Goal: Register for event/course

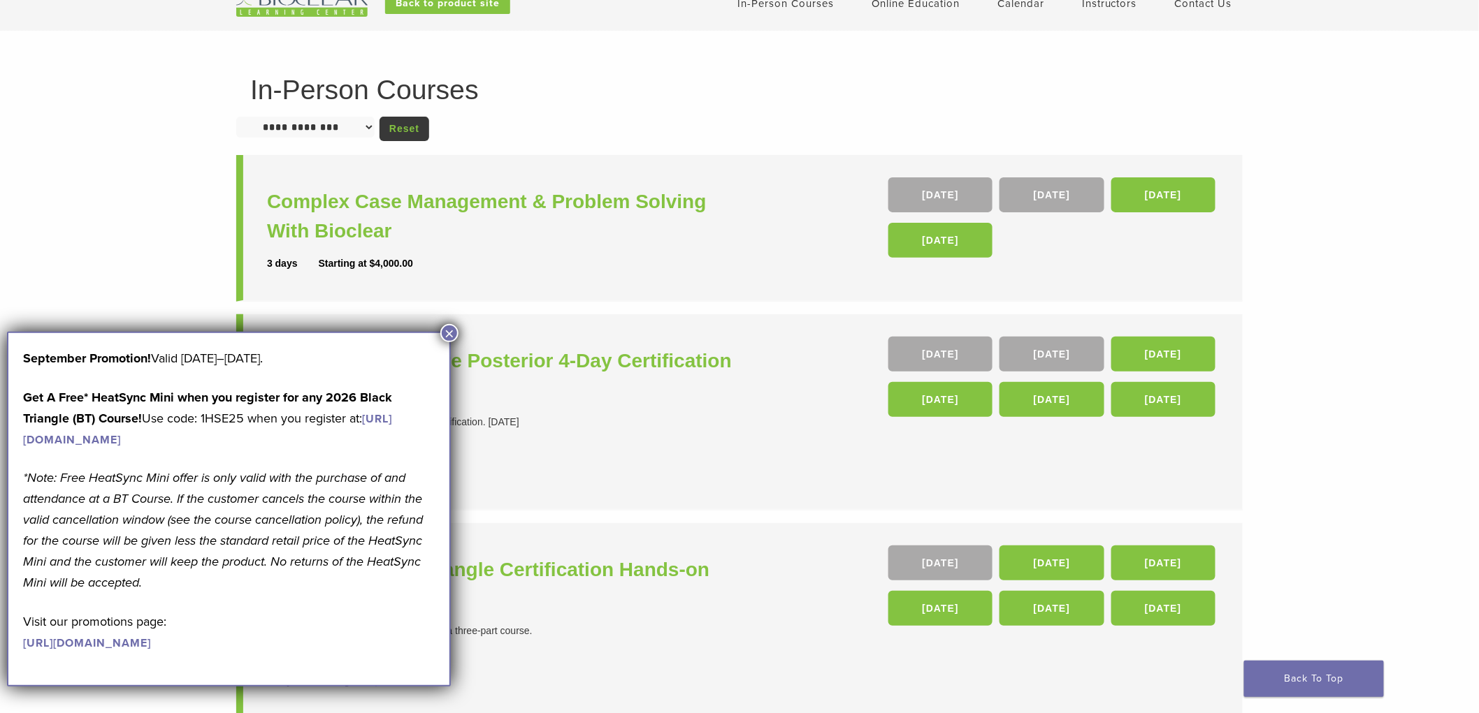
scroll to position [78, 0]
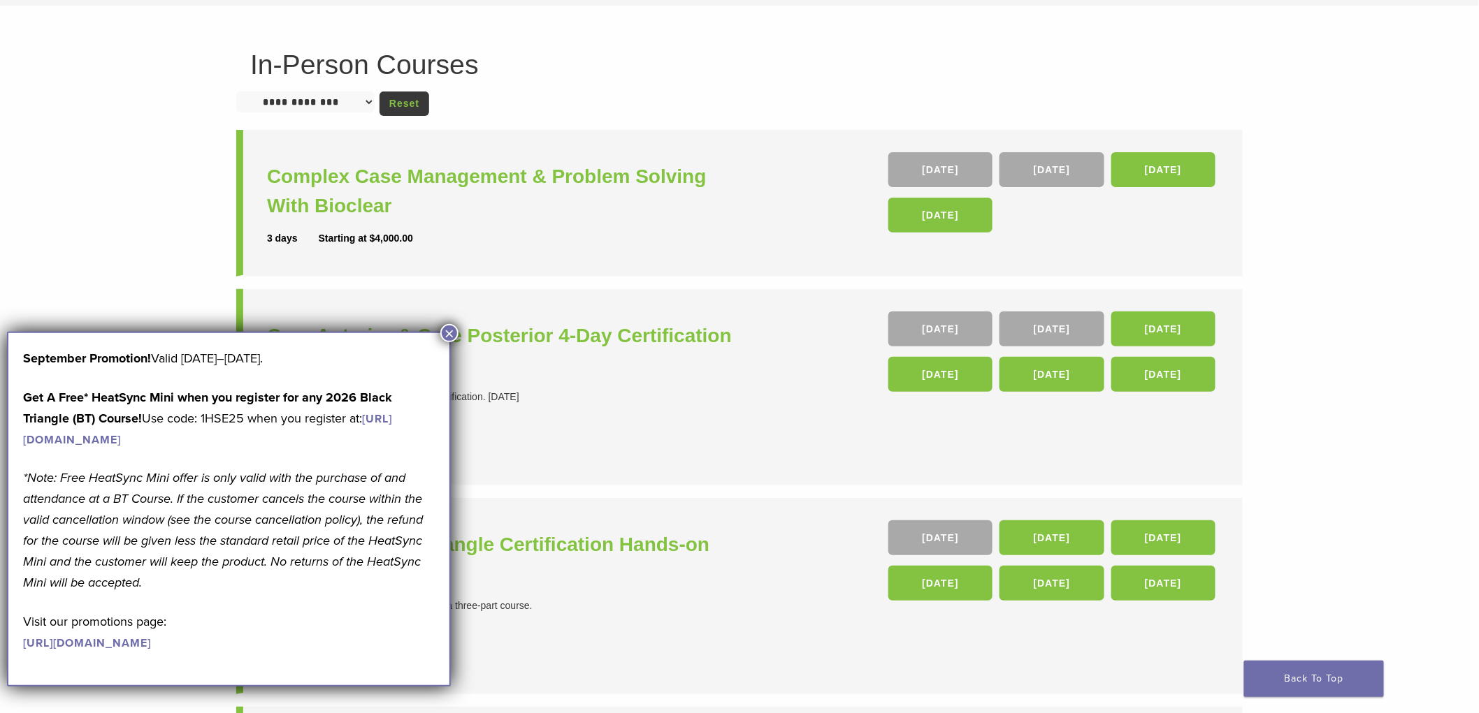
click at [452, 331] on button "×" at bounding box center [449, 333] width 18 height 18
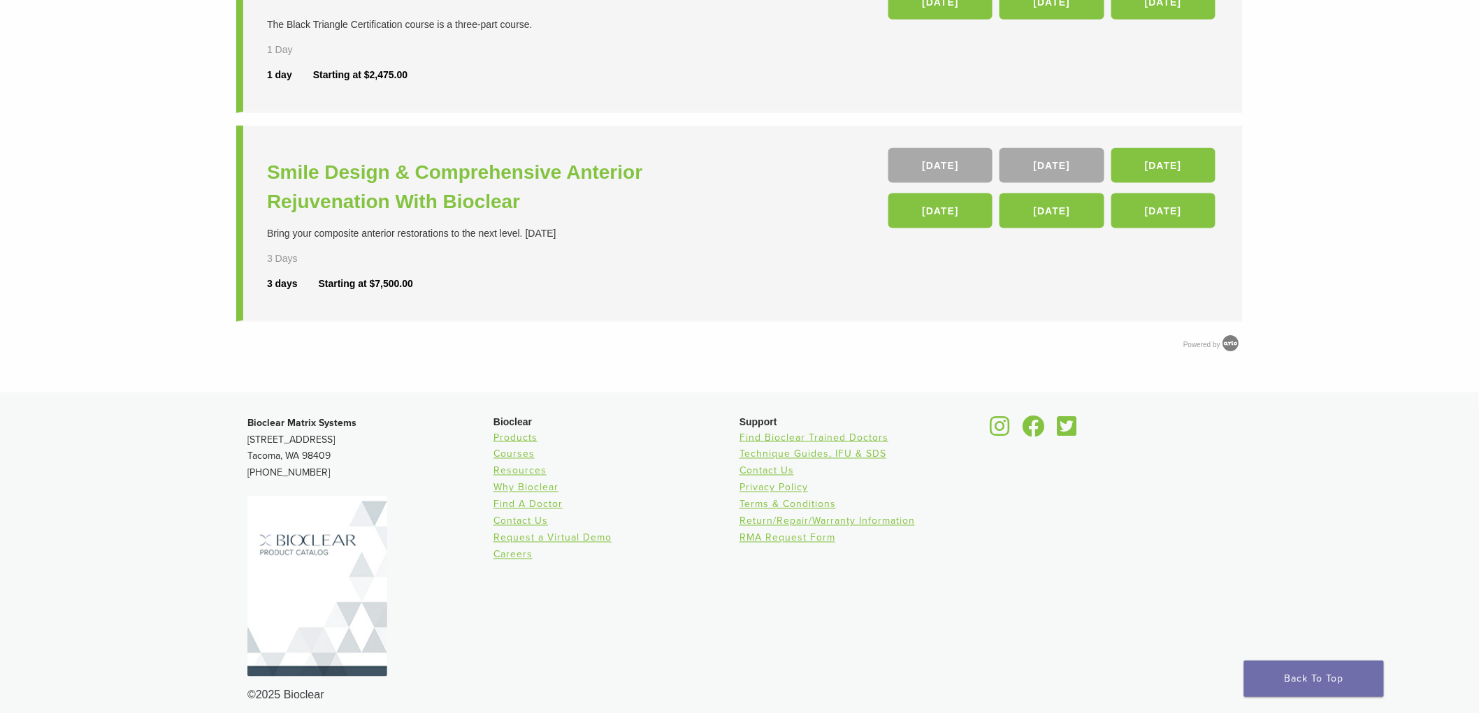
scroll to position [669, 0]
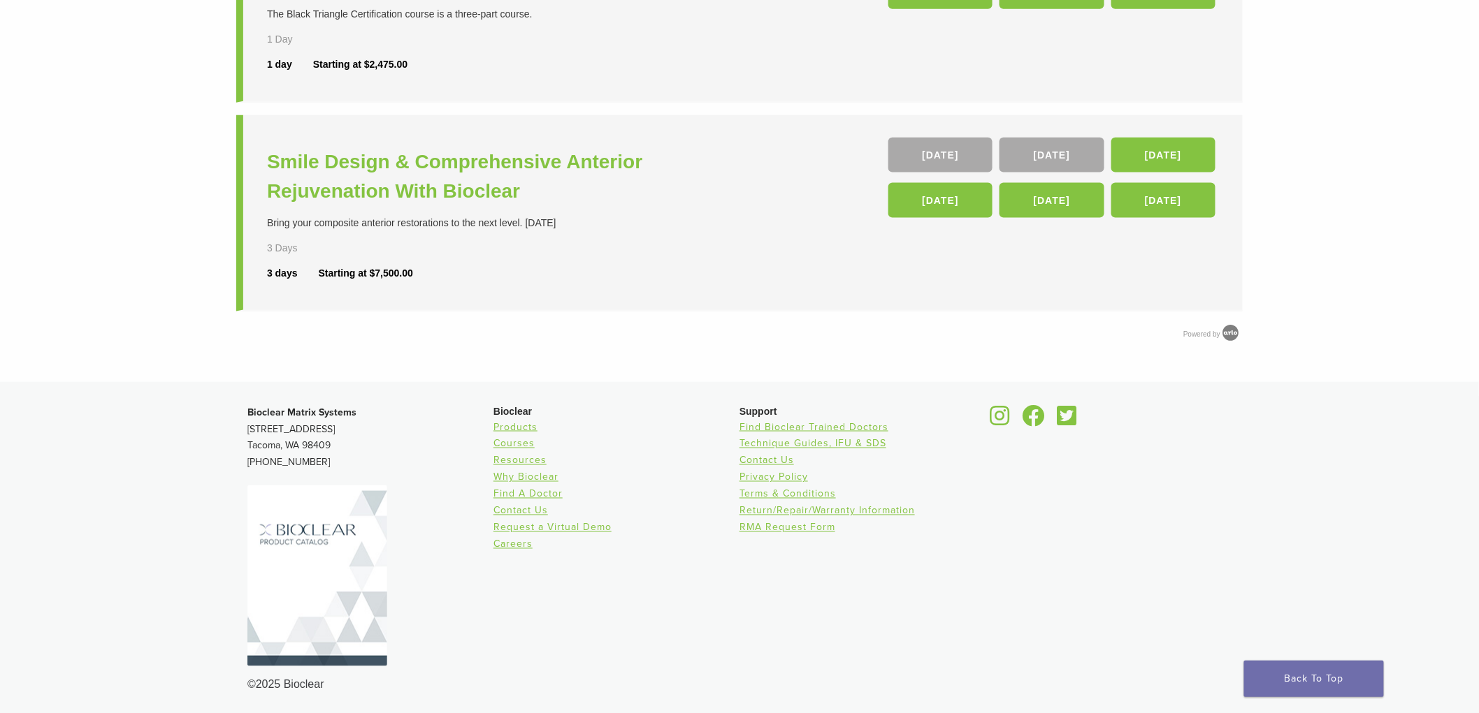
click at [106, 478] on footer "Bioclear Matrix Systems 3901 South Fife Street, Suite 100 Tacoma, WA 98409 1.85…" at bounding box center [739, 549] width 1479 height 334
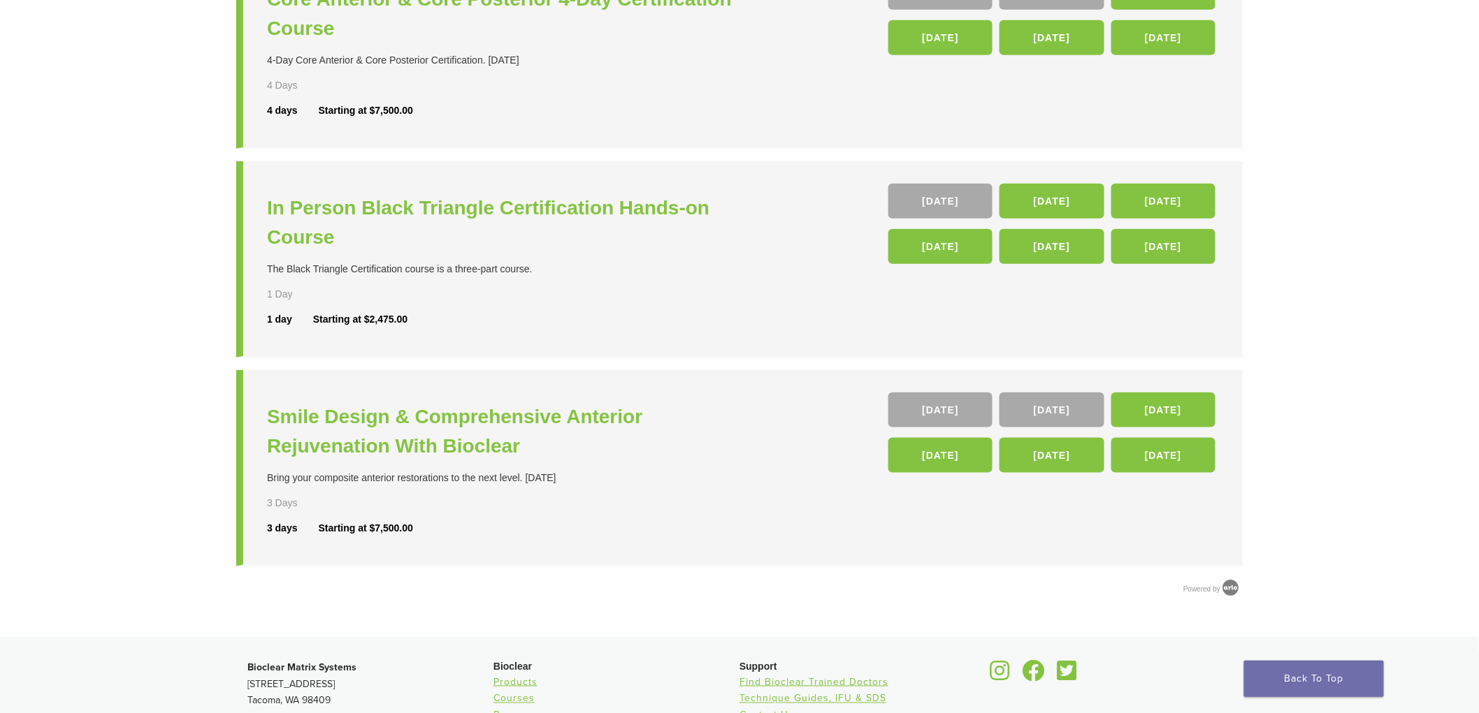
scroll to position [514, 0]
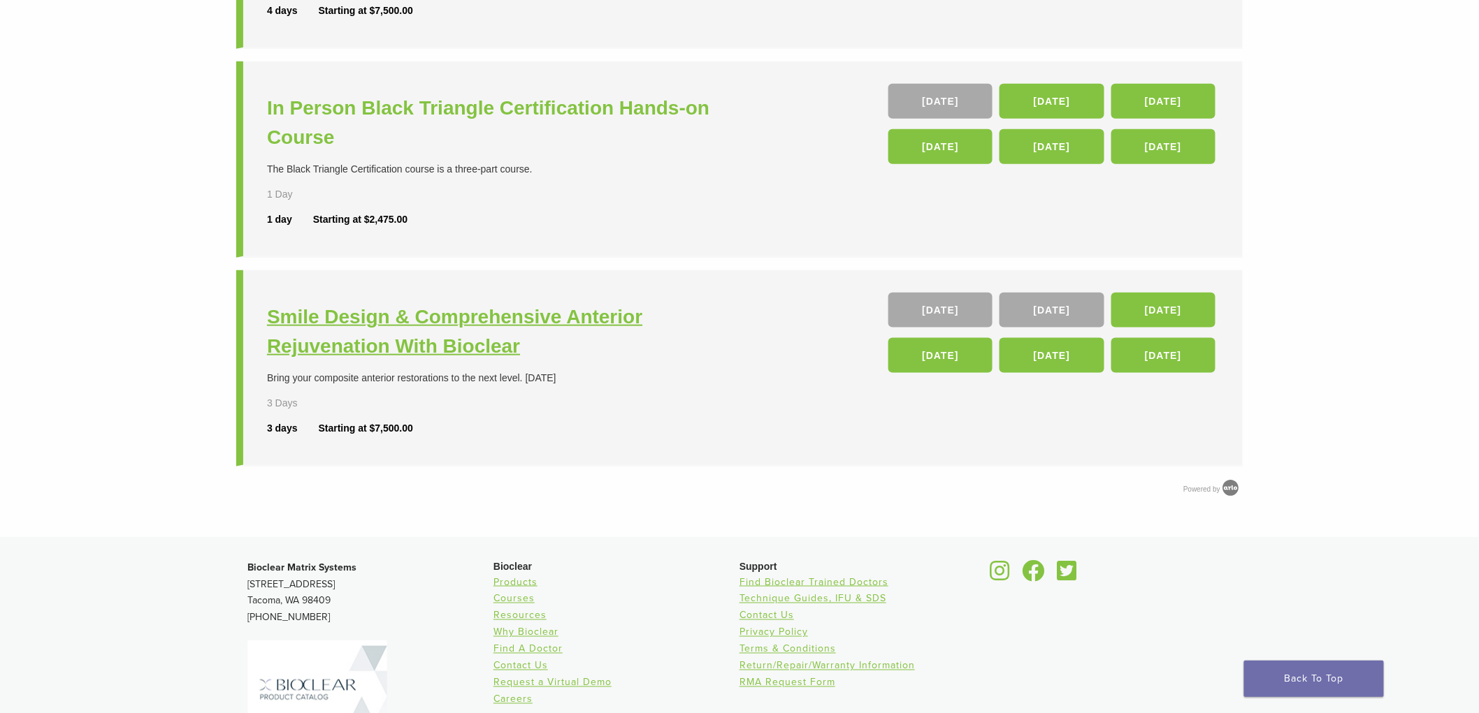
click at [582, 318] on h3 "Smile Design & Comprehensive Anterior Rejuvenation With Bioclear" at bounding box center [505, 332] width 476 height 59
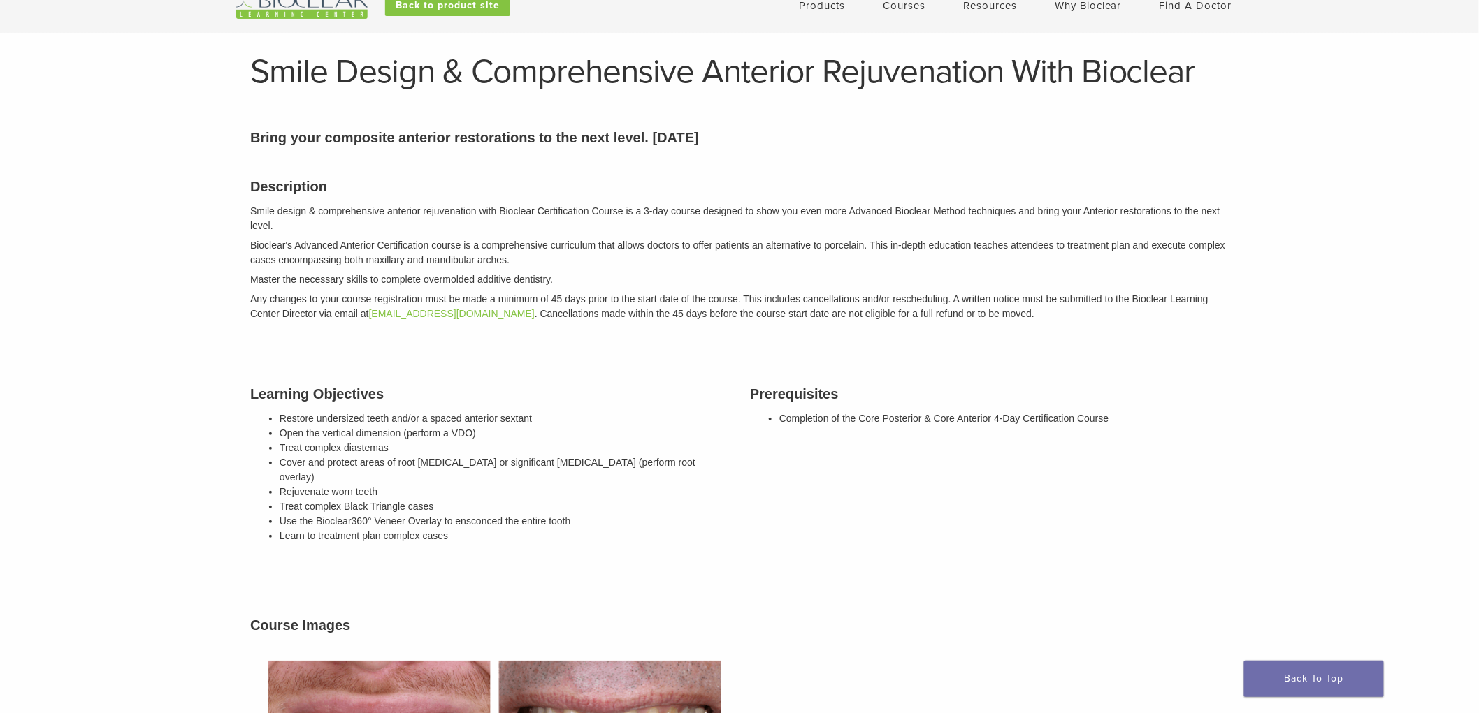
scroll to position [78, 0]
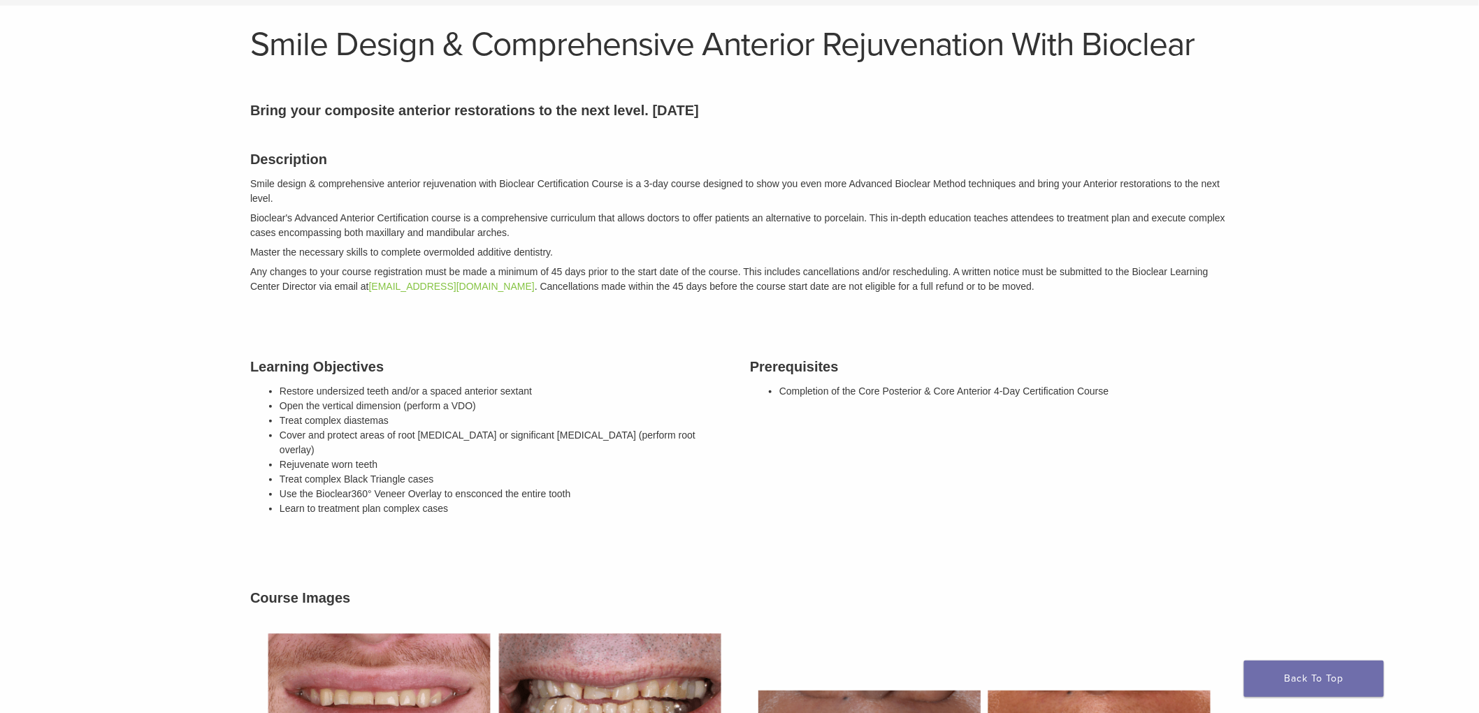
click at [939, 363] on h3 "Prerequisites" at bounding box center [989, 366] width 479 height 21
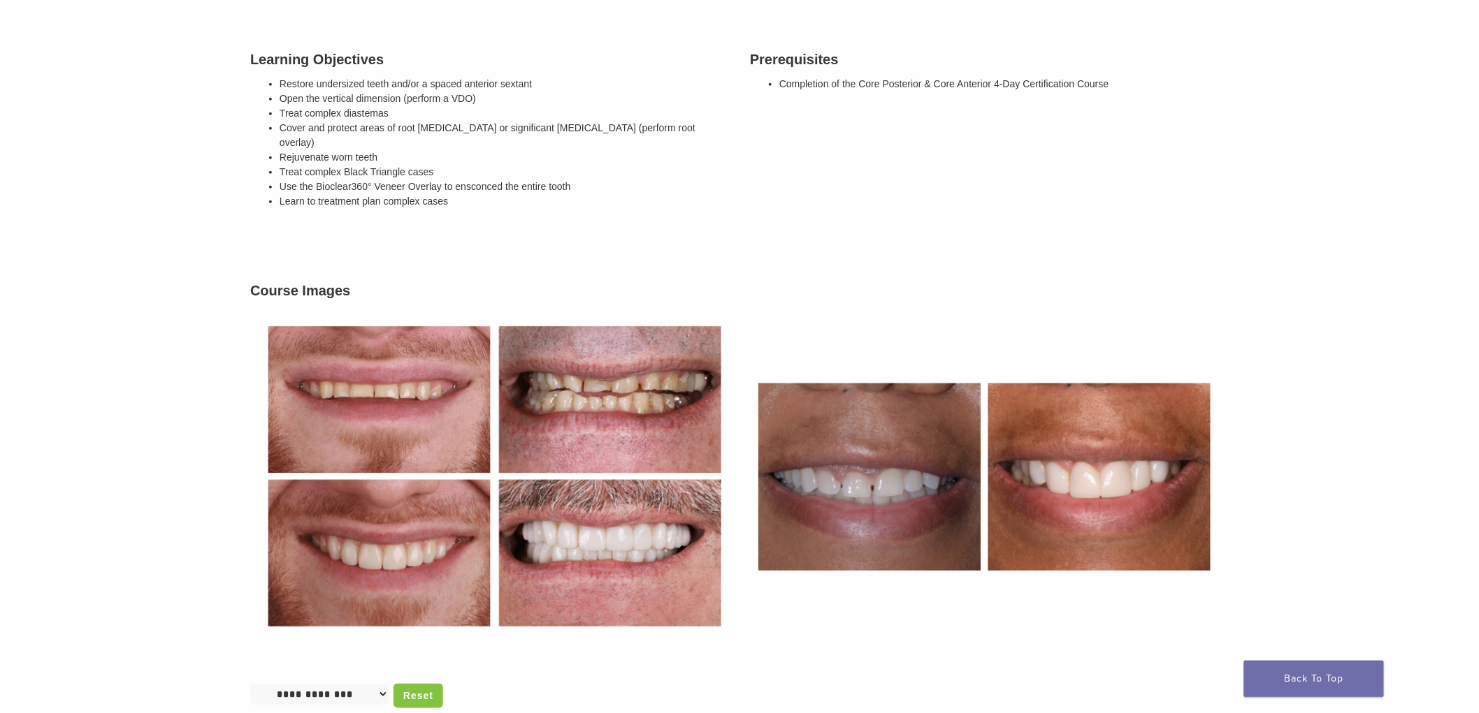
scroll to position [465, 0]
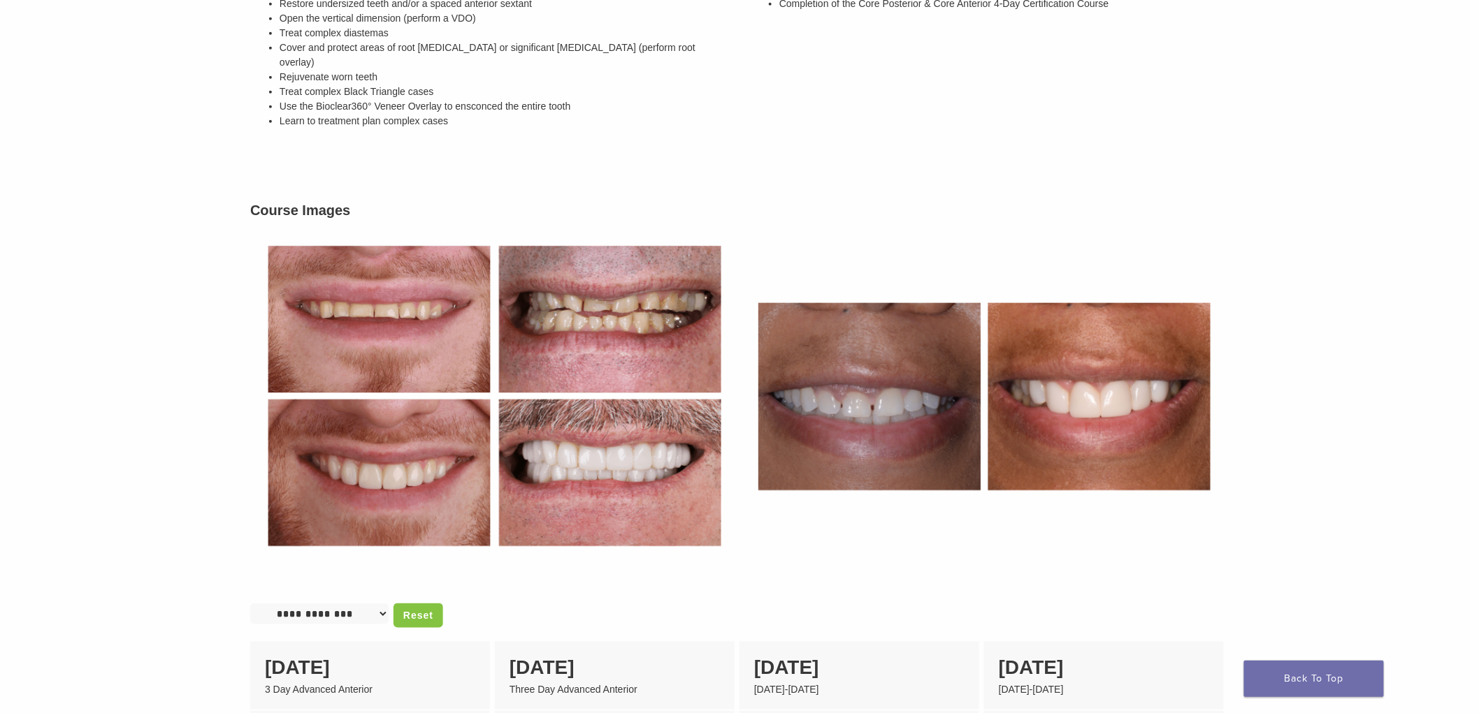
click at [1436, 364] on main "Smile Design & Comprehensive Anterior Rejuvenation With Bioclear Section builde…" at bounding box center [739, 405] width 1479 height 1530
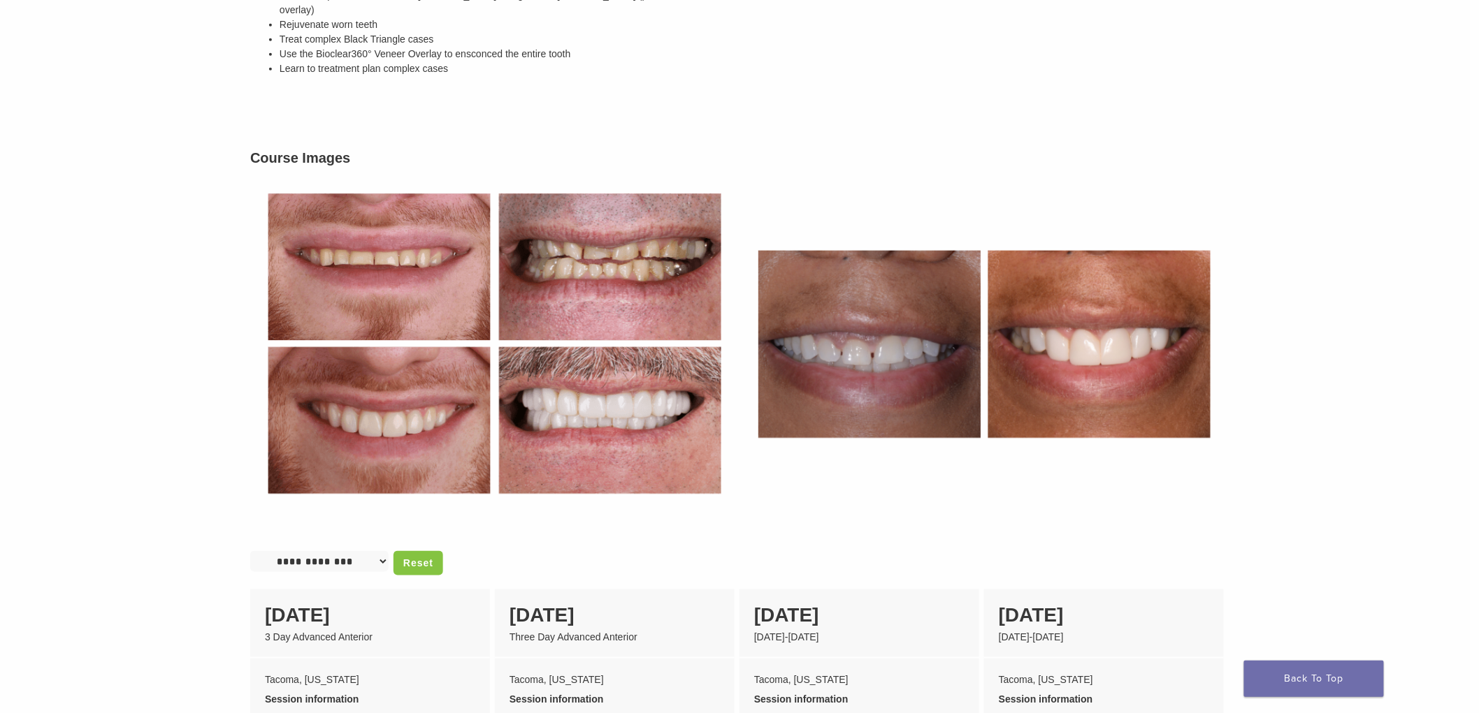
scroll to position [543, 0]
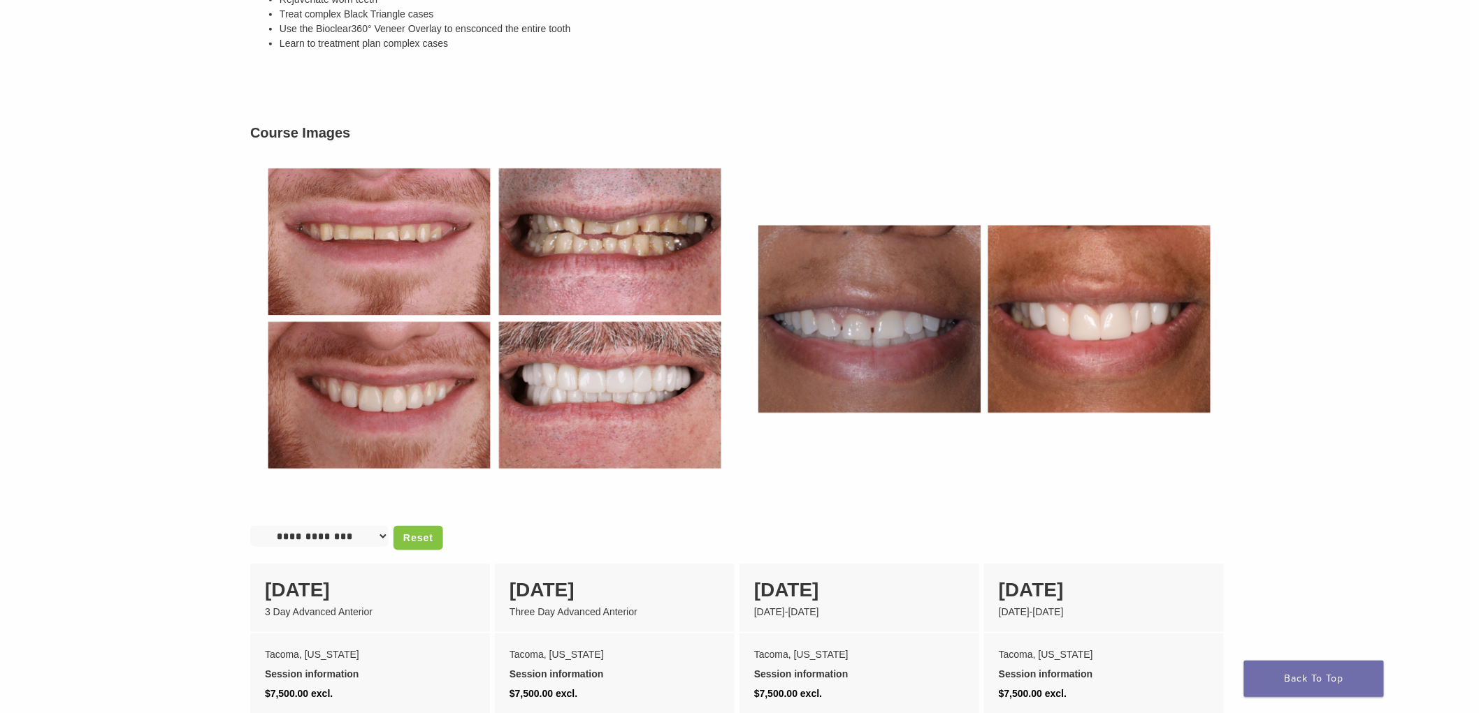
click at [1436, 364] on main "Smile Design & Comprehensive Anterior Rejuvenation With Bioclear Section builde…" at bounding box center [739, 328] width 1479 height 1530
click at [1333, 373] on main "Smile Design & Comprehensive Anterior Rejuvenation With Bioclear Section builde…" at bounding box center [739, 328] width 1479 height 1530
click at [933, 122] on h3 "Course Images" at bounding box center [739, 132] width 978 height 21
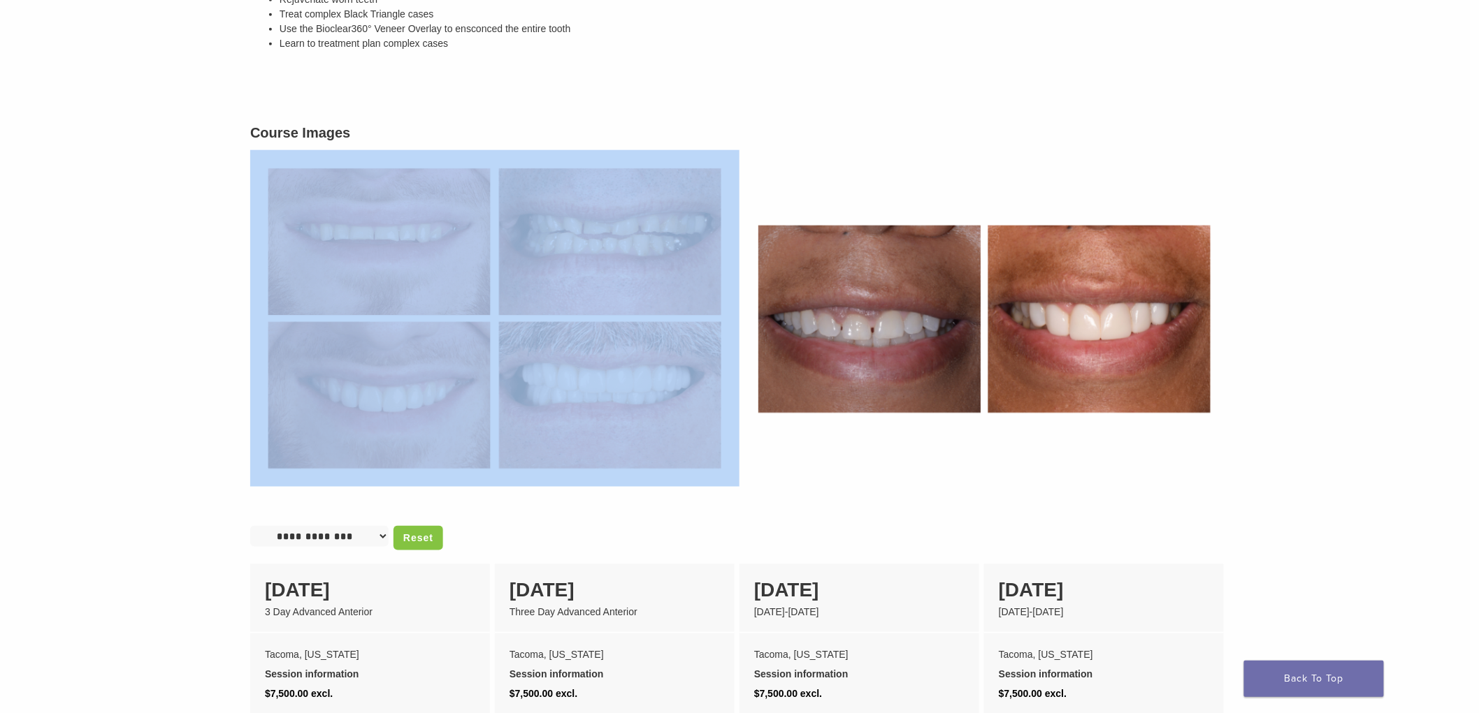
click at [933, 122] on h3 "Course Images" at bounding box center [739, 132] width 978 height 21
